Goal: Task Accomplishment & Management: Manage account settings

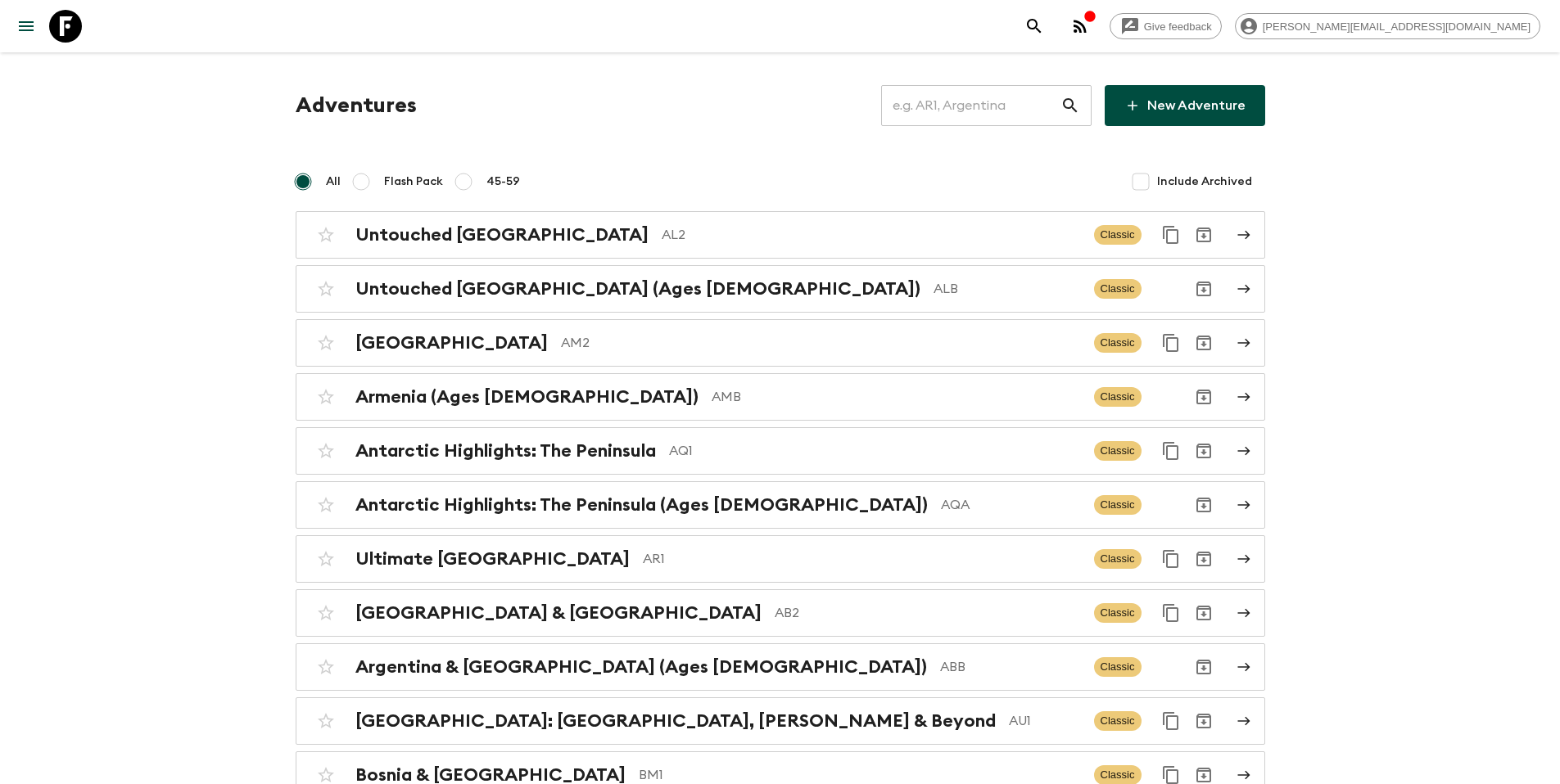
click at [995, 104] on input "text" at bounding box center [970, 105] width 179 height 45
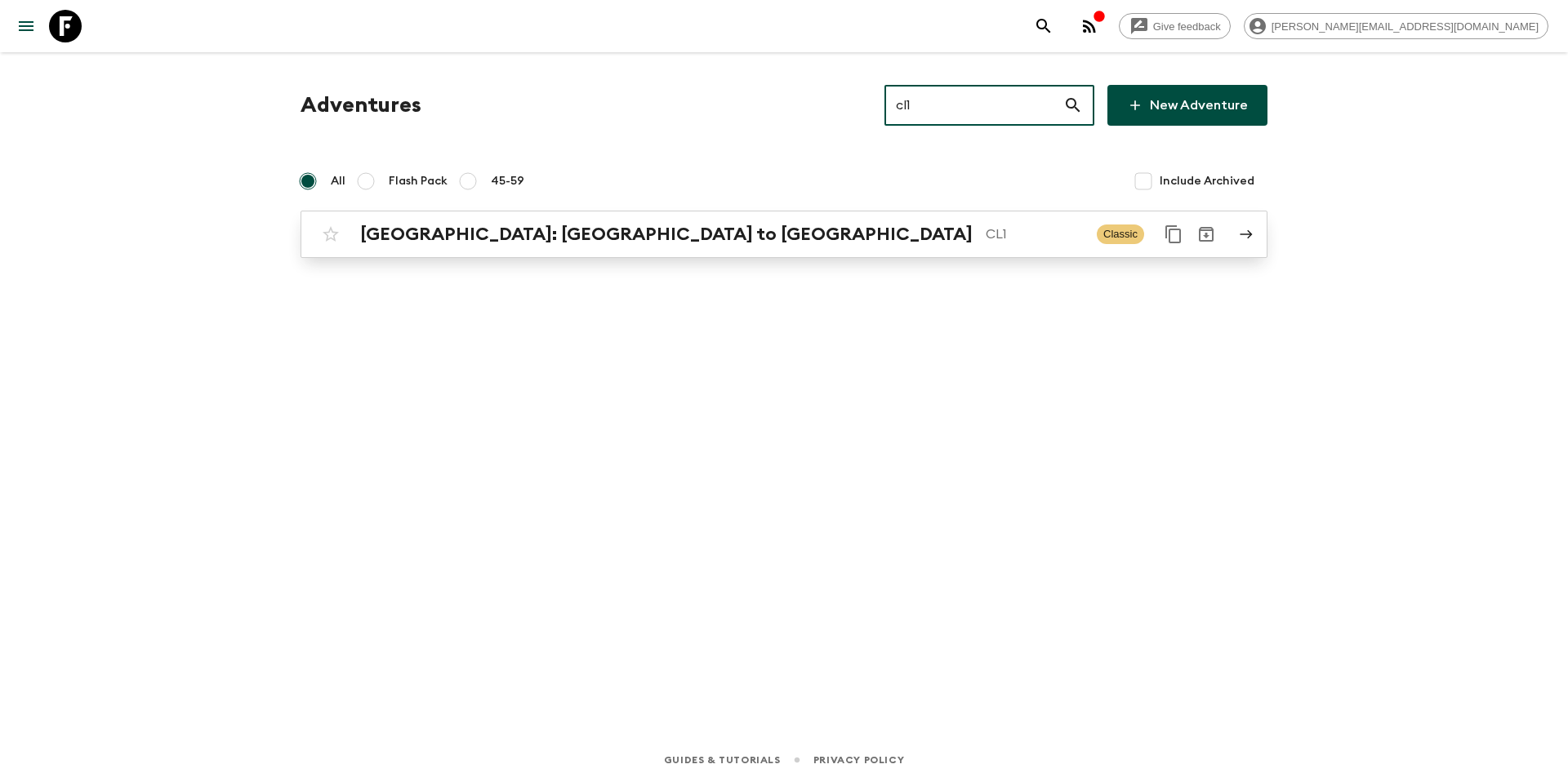
type input "cl1"
click at [985, 238] on p "CL1" at bounding box center [1034, 234] width 98 height 20
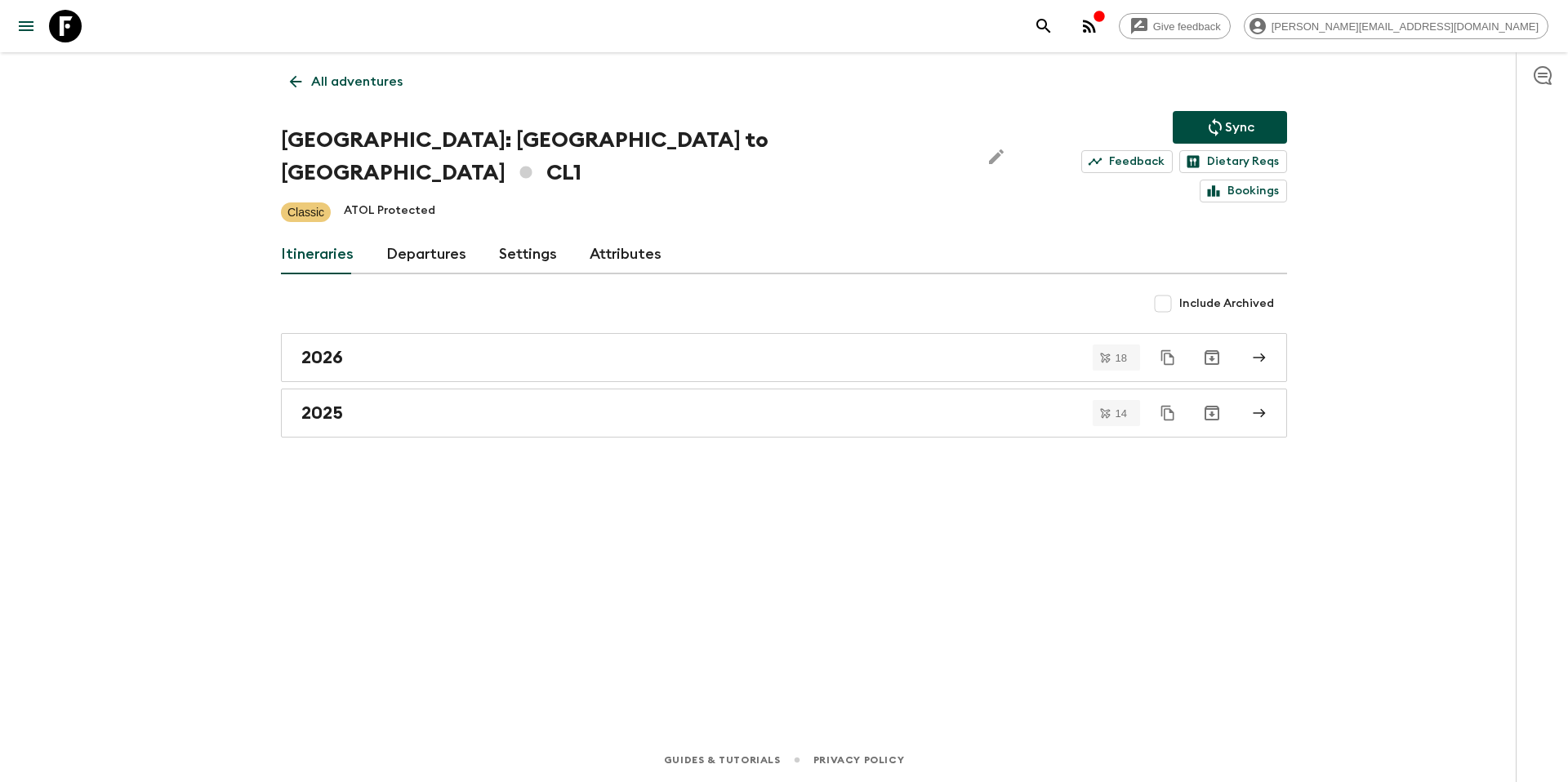
click at [416, 235] on link "Departures" at bounding box center [426, 255] width 80 height 39
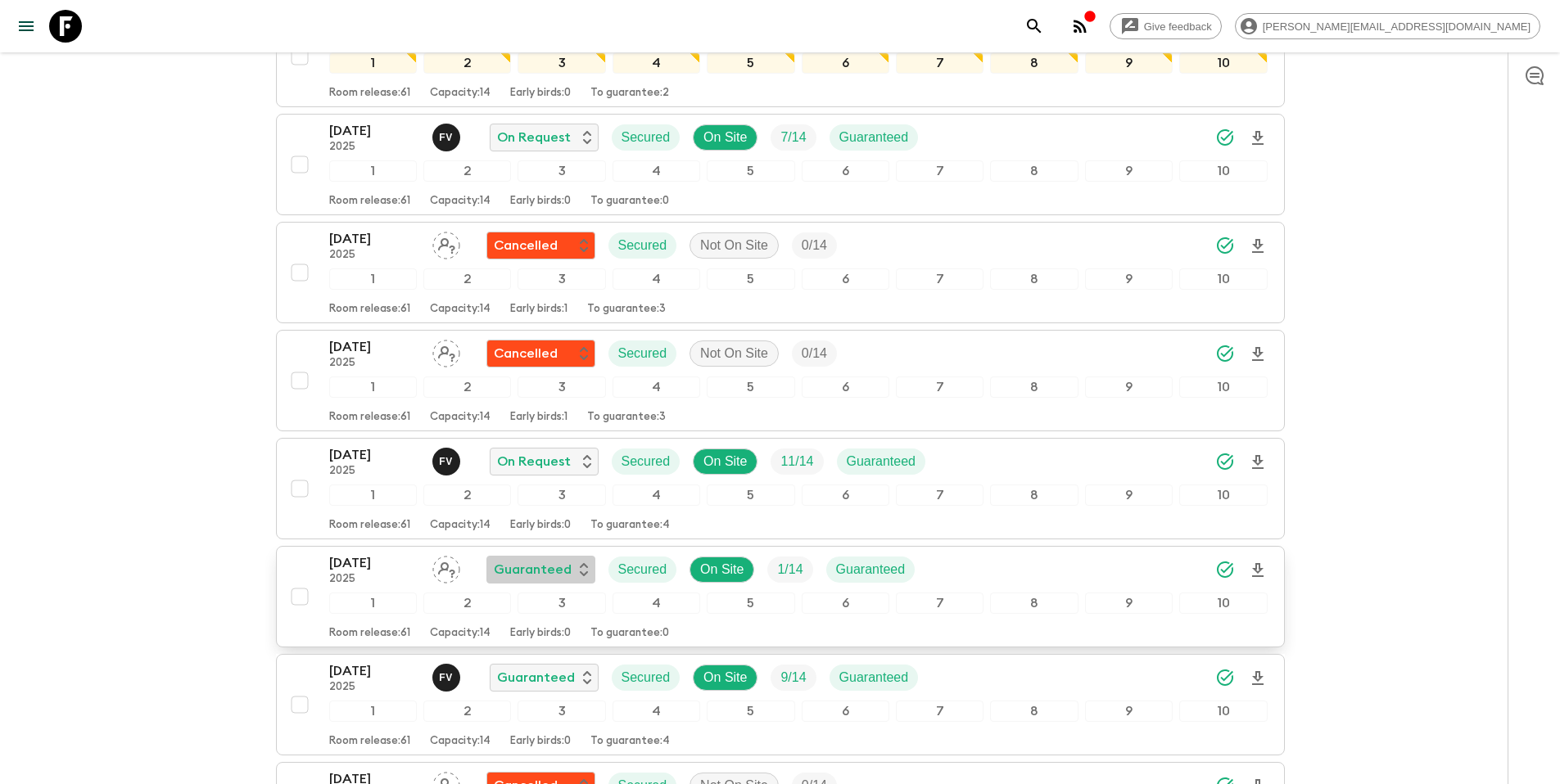
scroll to position [3326, 0]
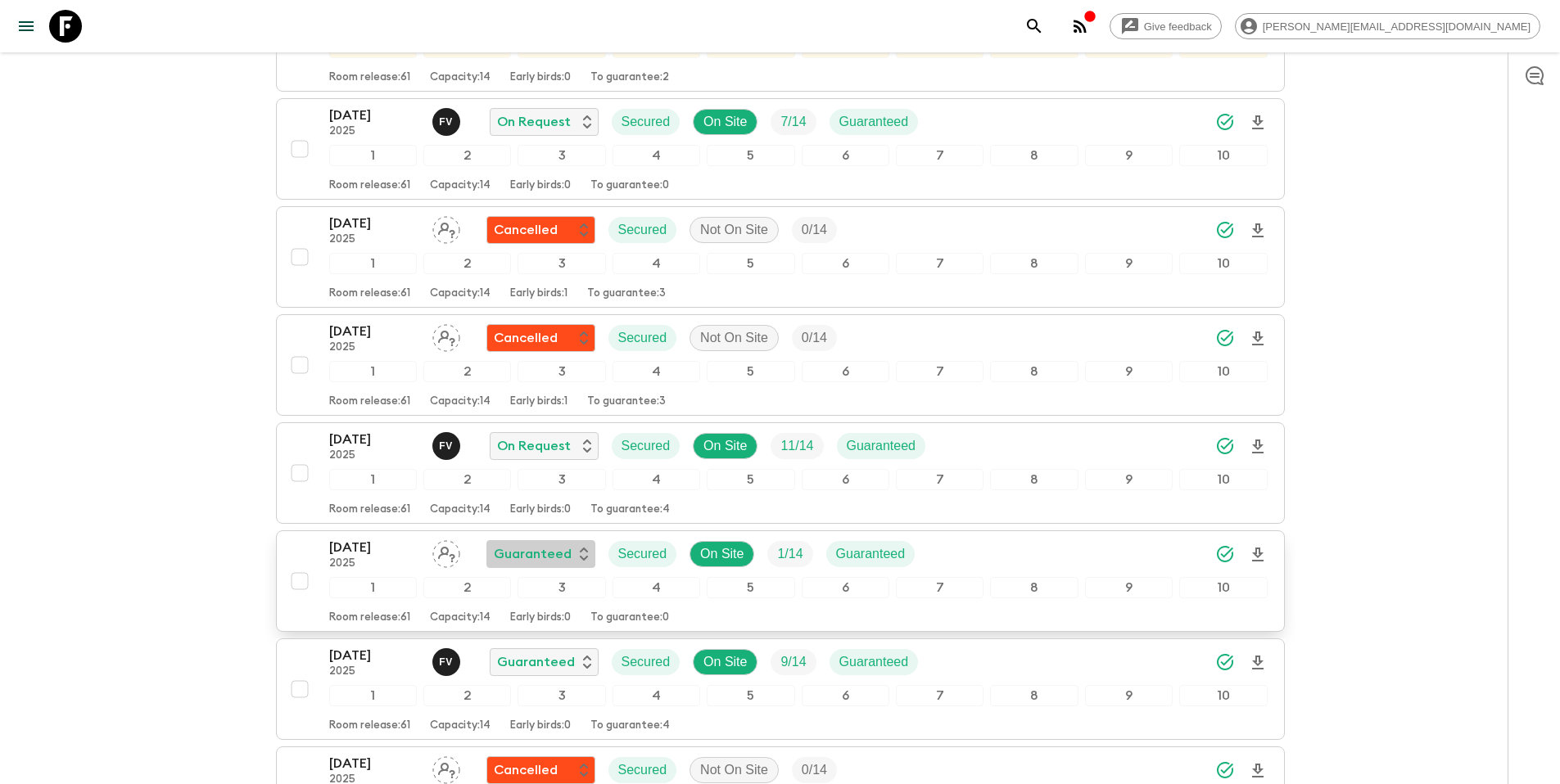
click at [555, 545] on p "Guaranteed" at bounding box center [533, 554] width 78 height 20
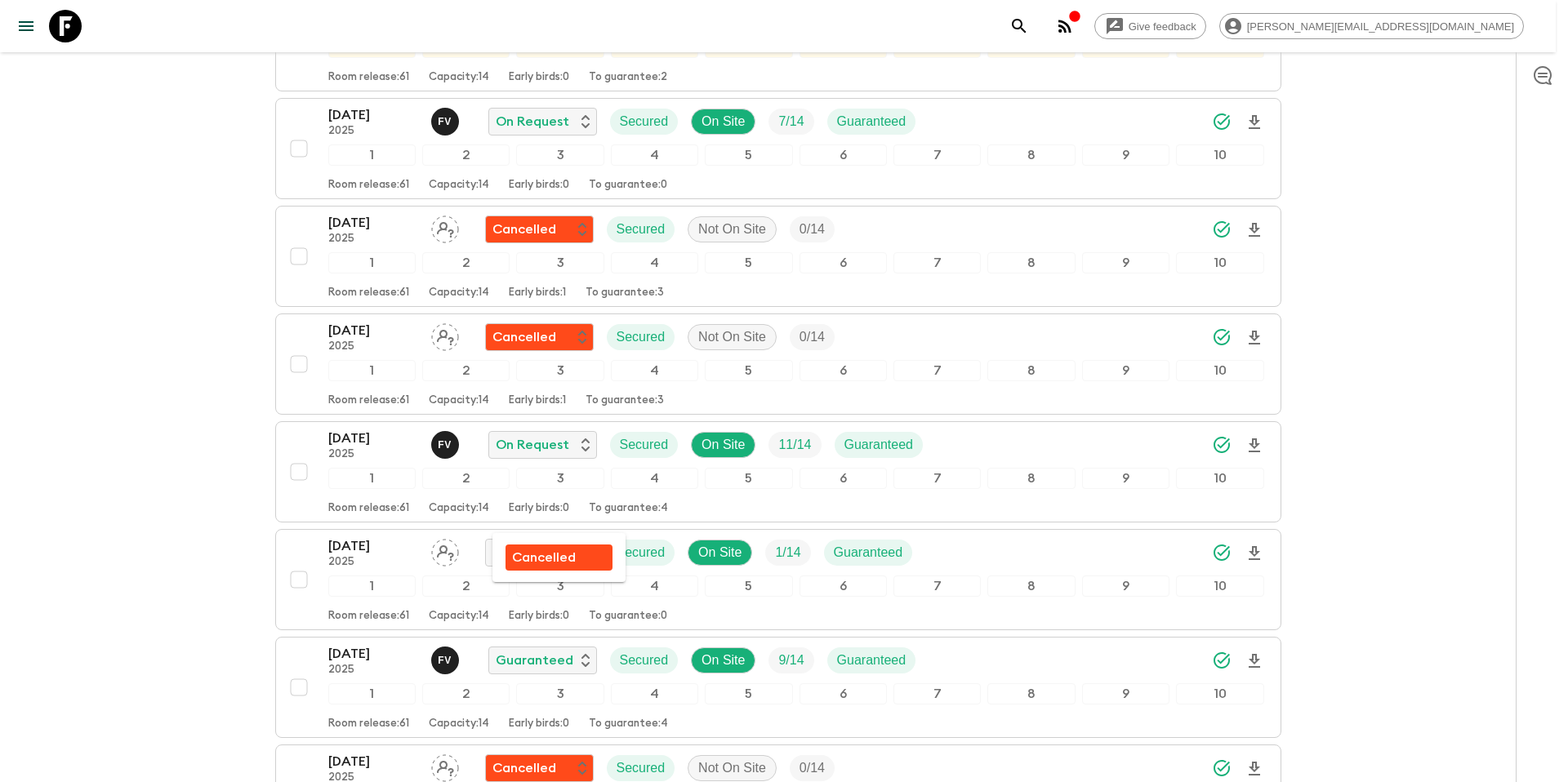
click at [555, 554] on p "Cancelled" at bounding box center [543, 557] width 63 height 20
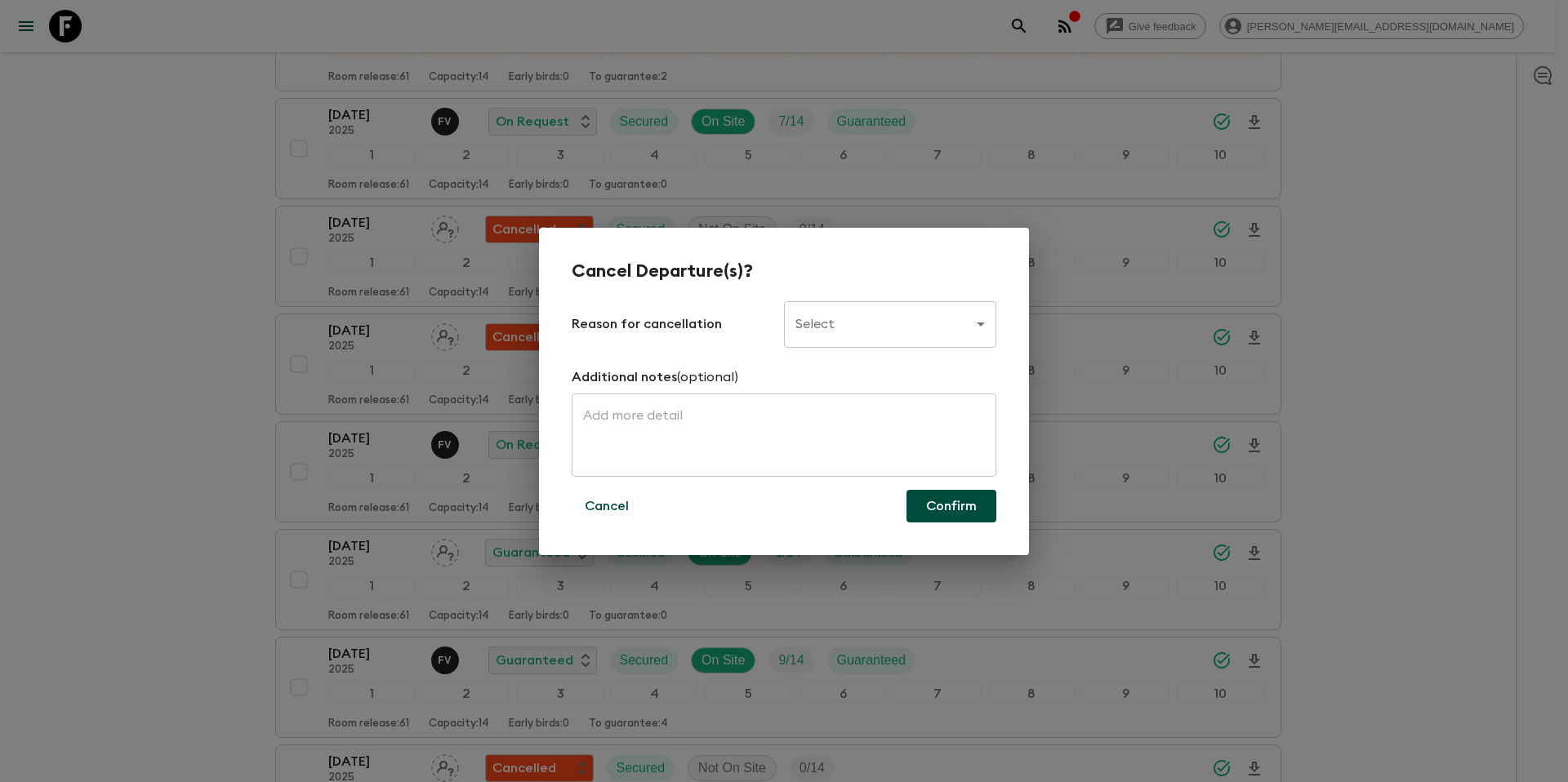
click at [921, 325] on body "Give feedback tammy.s@flashpack.com All adventures Chile: Santiago to Patagonia…" at bounding box center [784, 25] width 1568 height 6684
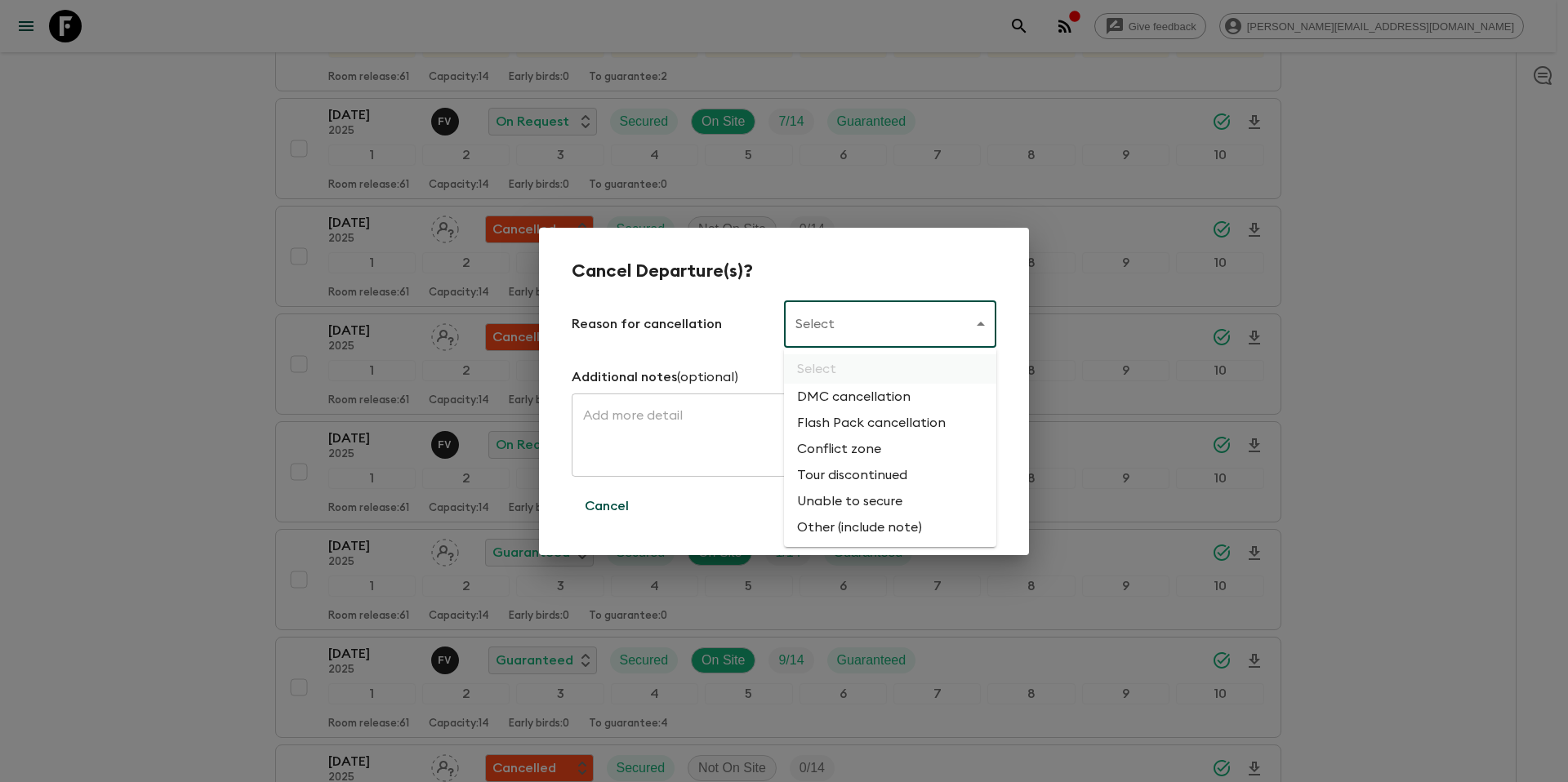
click at [908, 420] on li "Flash Pack cancellation" at bounding box center [890, 423] width 212 height 27
type input "FLASHPACK_CANCELLATION"
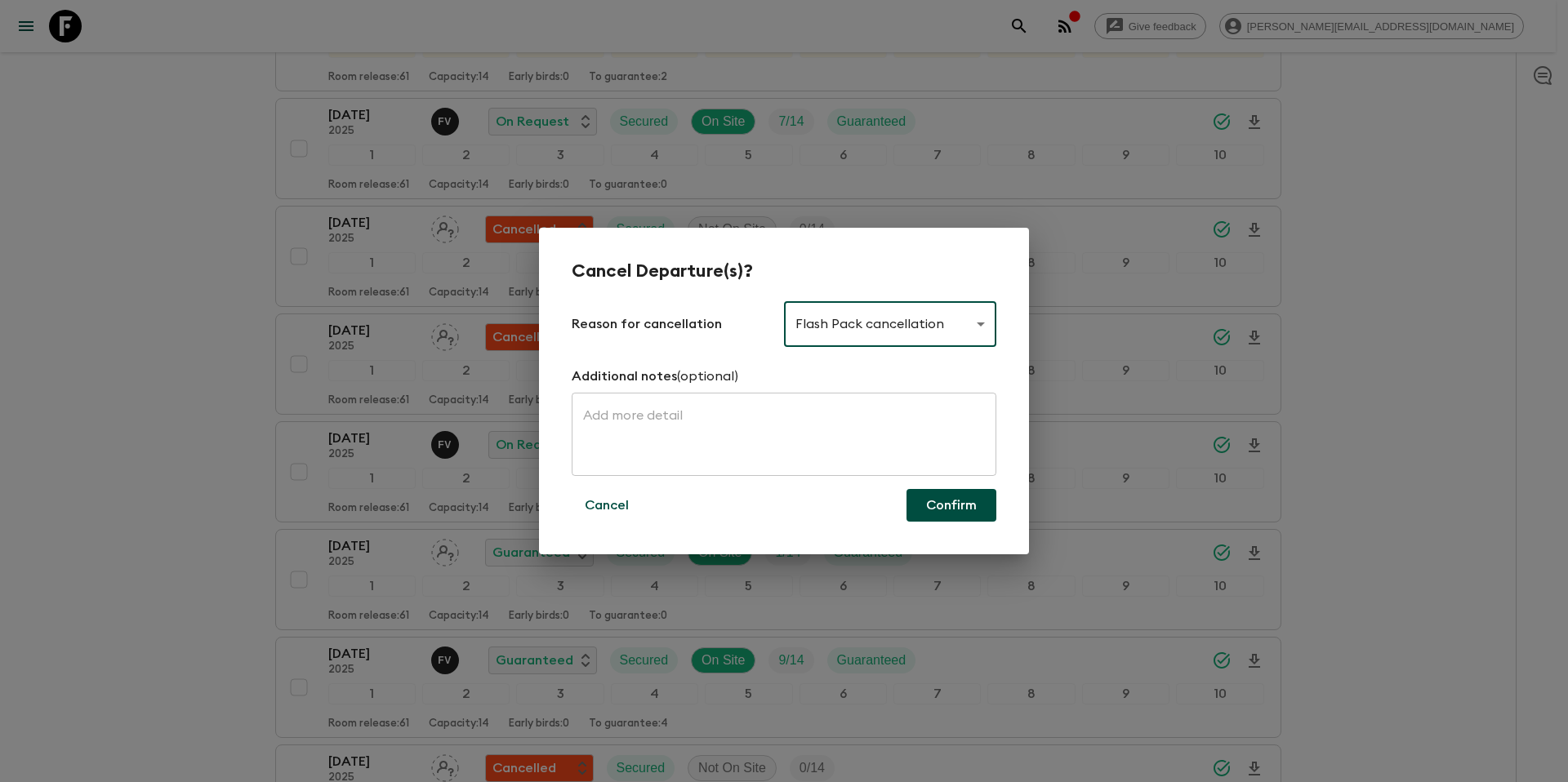
click at [942, 511] on button "Confirm" at bounding box center [950, 506] width 90 height 33
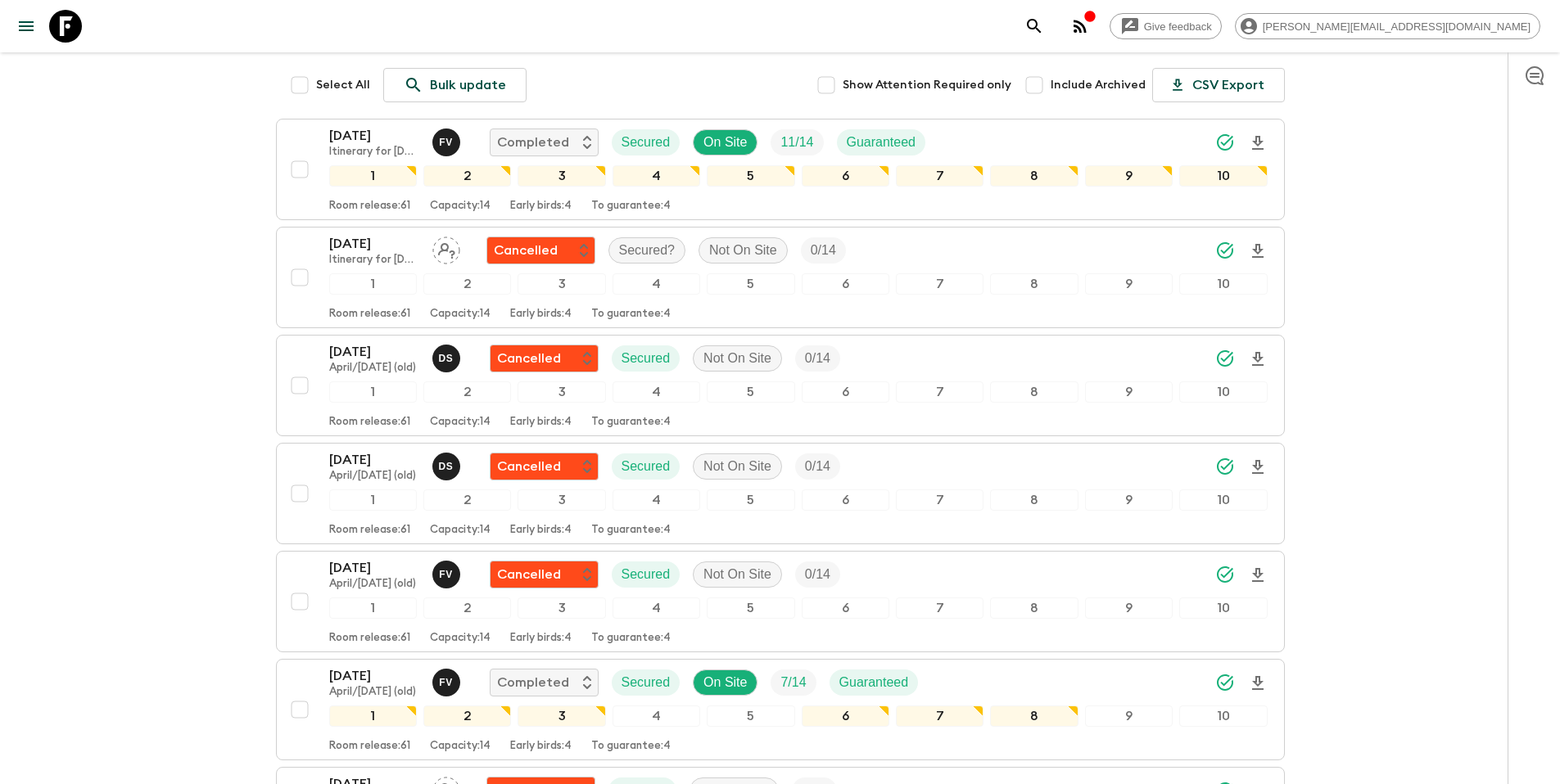
scroll to position [0, 0]
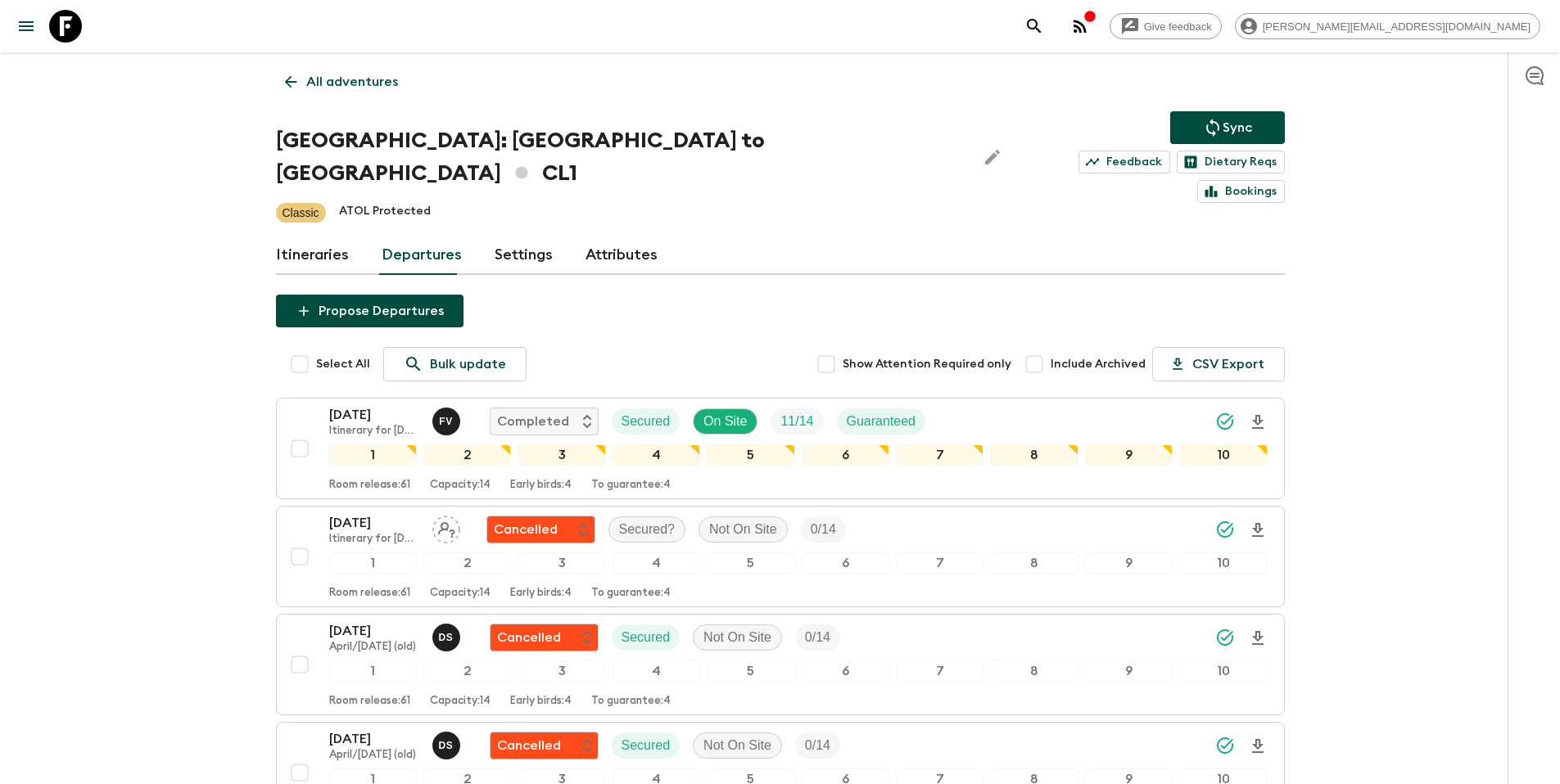
click at [1255, 127] on button "Sync" at bounding box center [1228, 128] width 115 height 33
click at [329, 80] on p "All adventures" at bounding box center [352, 81] width 92 height 20
